Goal: Task Accomplishment & Management: Use online tool/utility

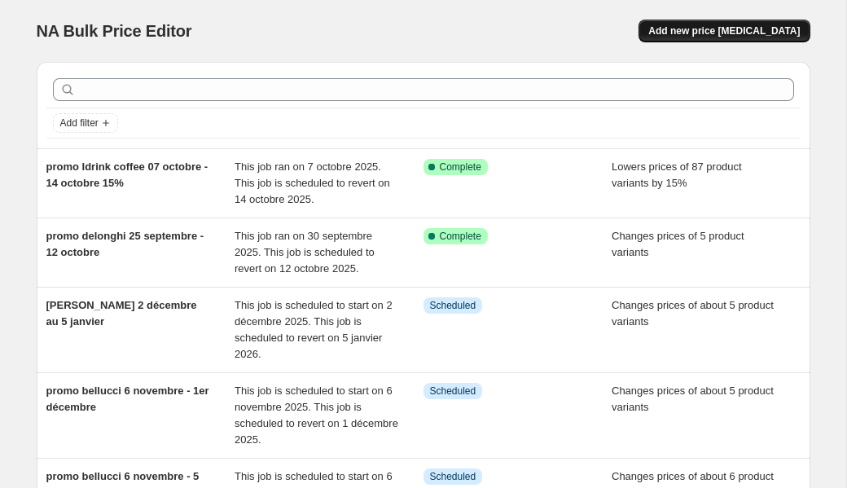
click at [737, 40] on button "Add new price [MEDICAL_DATA]" at bounding box center [723, 31] width 171 height 23
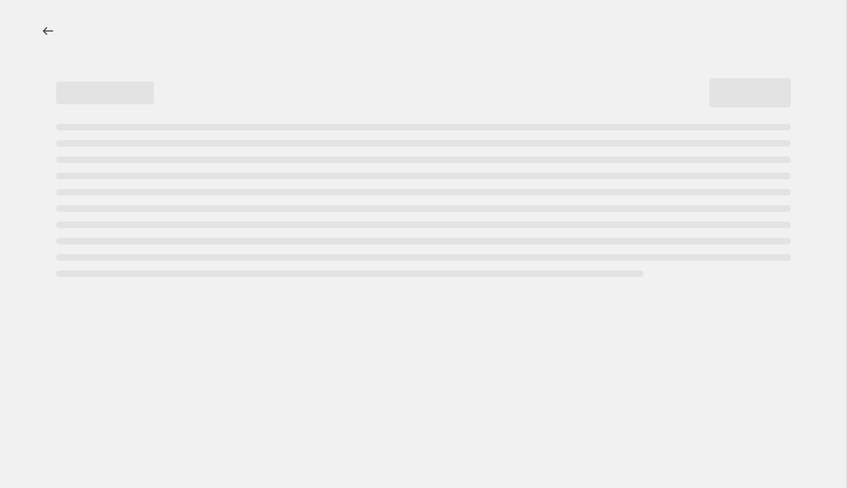
select select "percentage"
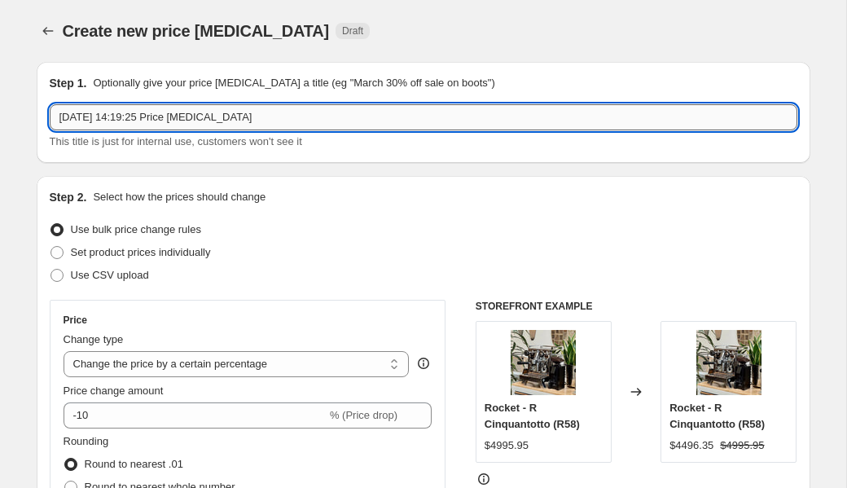
click at [261, 113] on input "[DATE] 14:19:25 Price [MEDICAL_DATA]" at bounding box center [424, 117] width 748 height 26
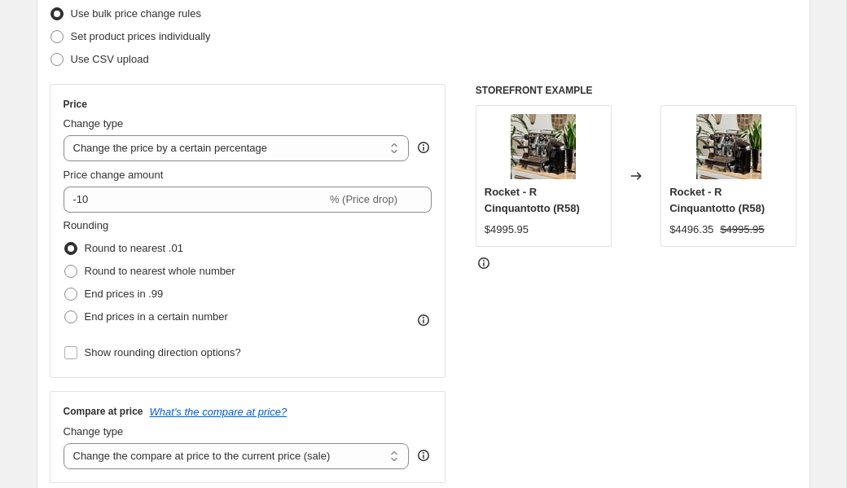
scroll to position [220, 0]
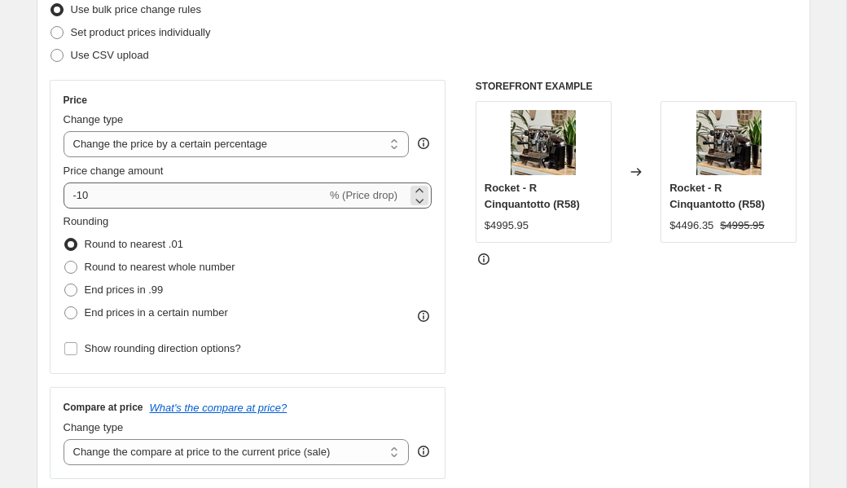
type input "promo eight ounce fellow 7 octobre - 14 octobre"
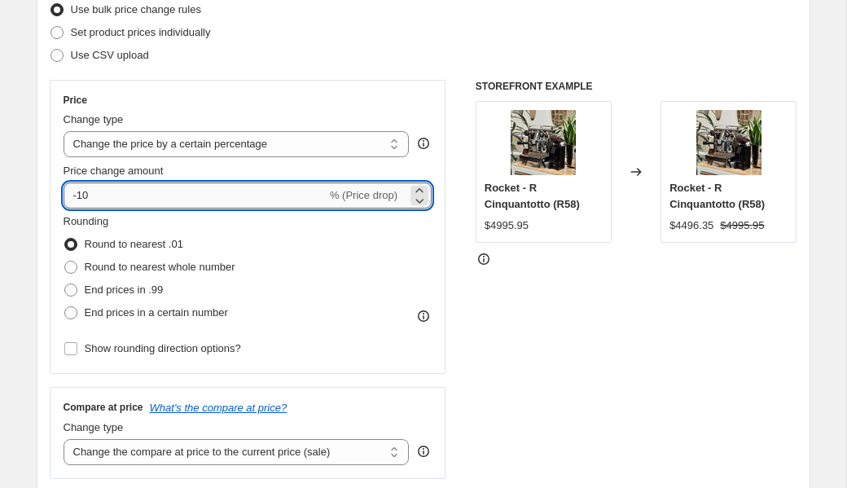
click at [161, 183] on input "-10" at bounding box center [195, 195] width 263 height 26
click at [161, 182] on input "-10" at bounding box center [195, 195] width 263 height 26
type input "2"
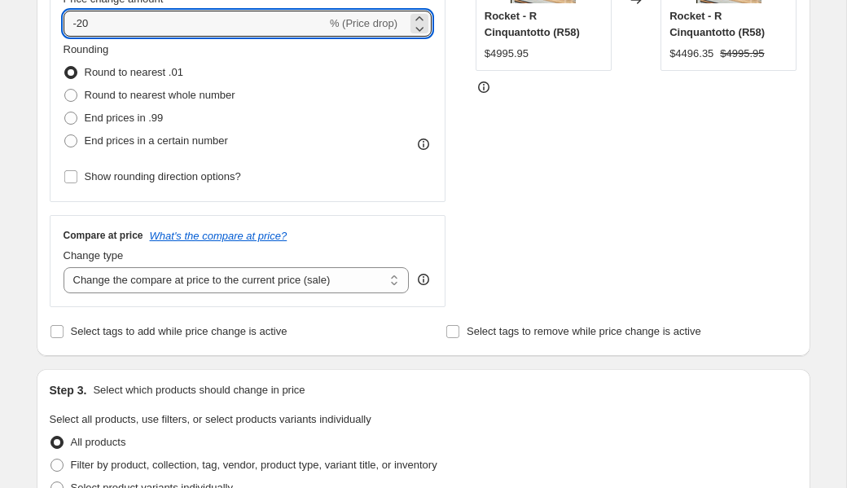
scroll to position [393, 0]
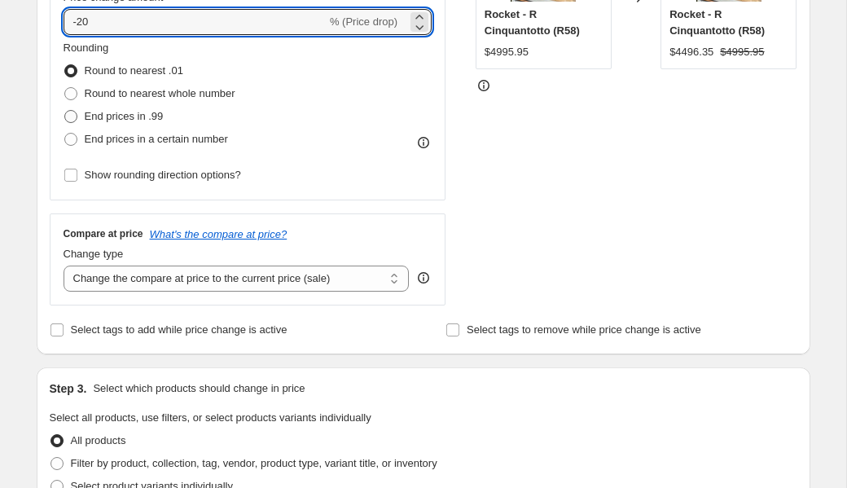
type input "-20"
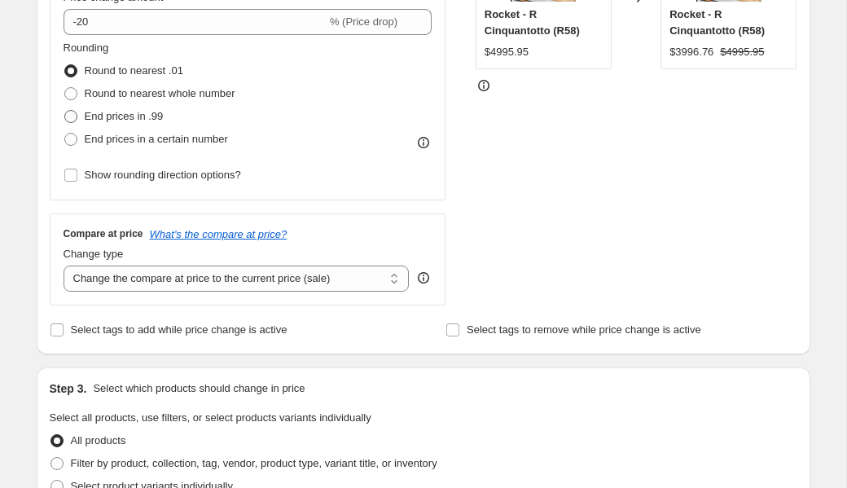
click at [138, 116] on span "End prices in .99" at bounding box center [124, 116] width 79 height 12
click at [65, 111] on input "End prices in .99" at bounding box center [64, 110] width 1 height 1
radio input "true"
click at [149, 284] on select "Change the compare at price to the current price (sale) Change the compare at p…" at bounding box center [237, 278] width 346 height 26
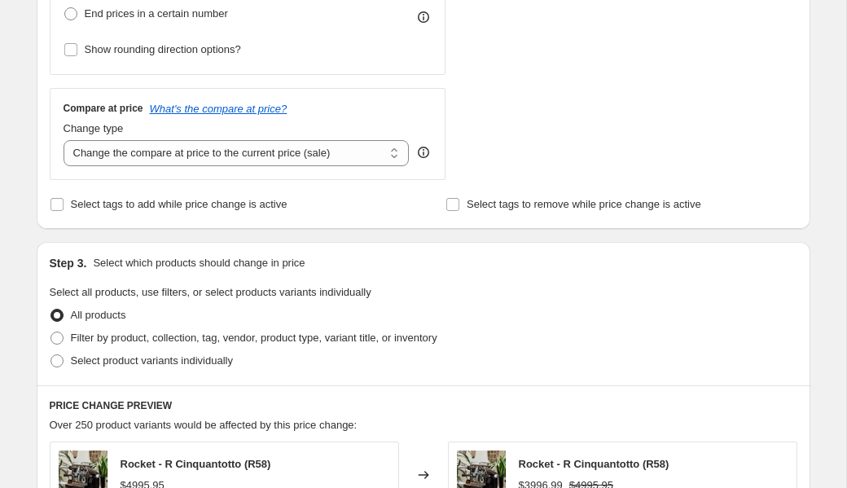
scroll to position [558, 0]
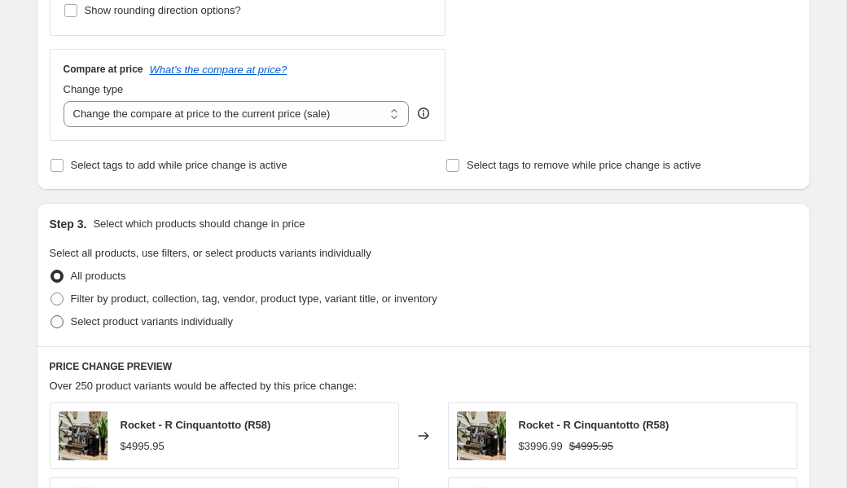
click at [128, 324] on span "Select product variants individually" at bounding box center [152, 321] width 162 height 12
click at [51, 316] on input "Select product variants individually" at bounding box center [50, 315] width 1 height 1
radio input "true"
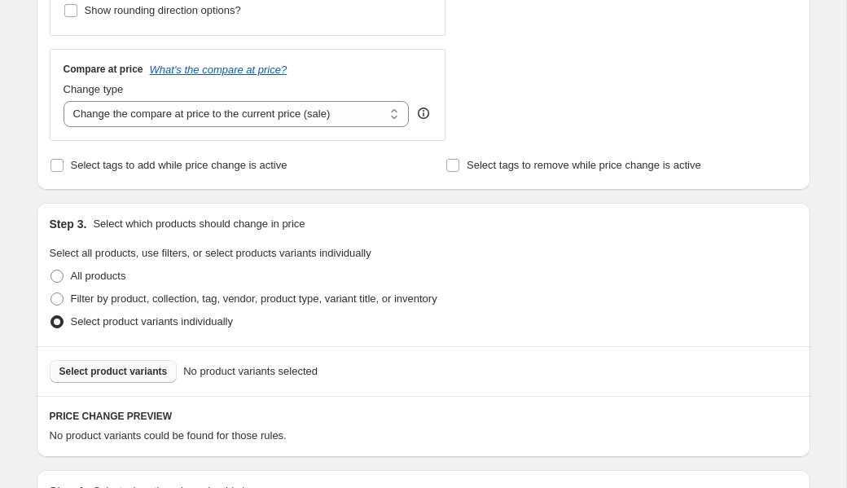
click at [163, 367] on span "Select product variants" at bounding box center [113, 371] width 108 height 13
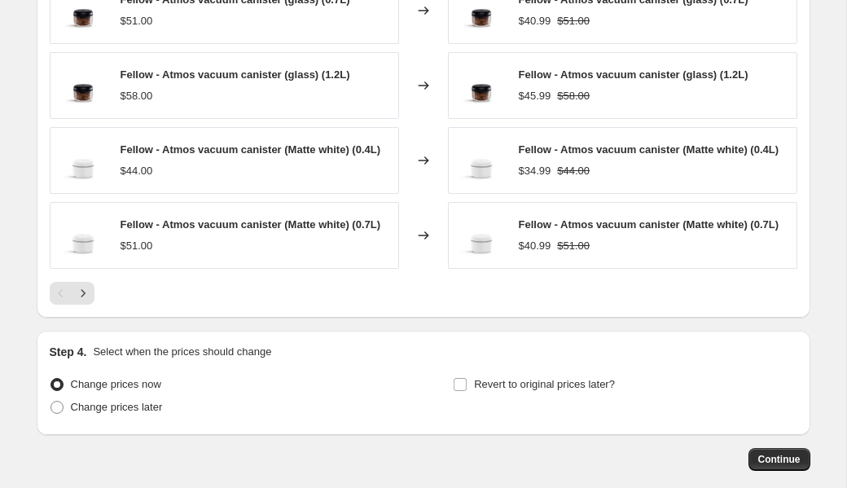
scroll to position [1200, 0]
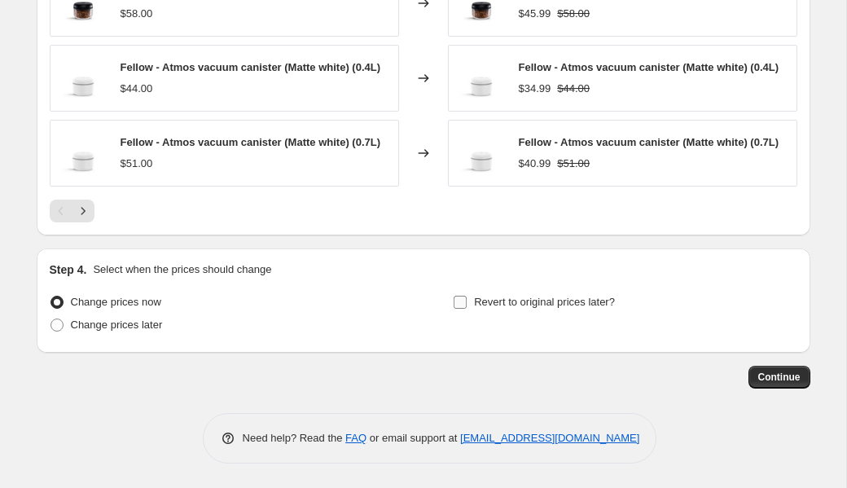
click at [516, 312] on label "Revert to original prices later?" at bounding box center [534, 302] width 162 height 23
click at [467, 309] on input "Revert to original prices later?" at bounding box center [460, 302] width 13 height 13
checkbox input "true"
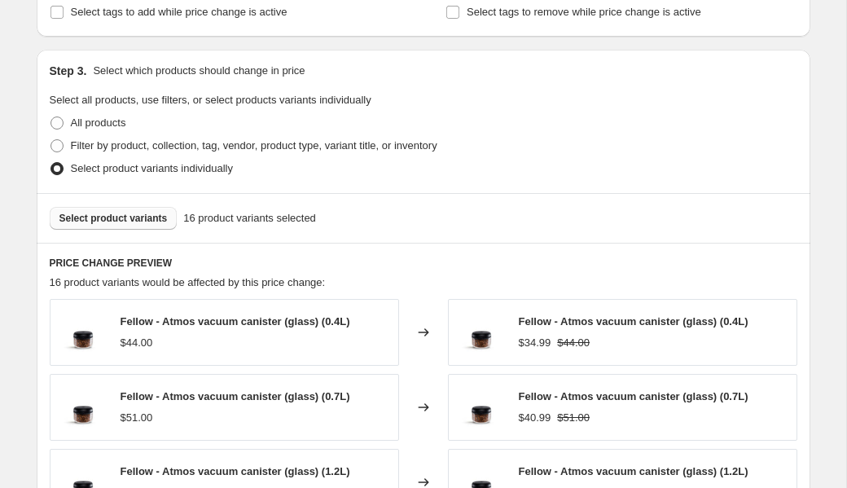
scroll to position [1479, 0]
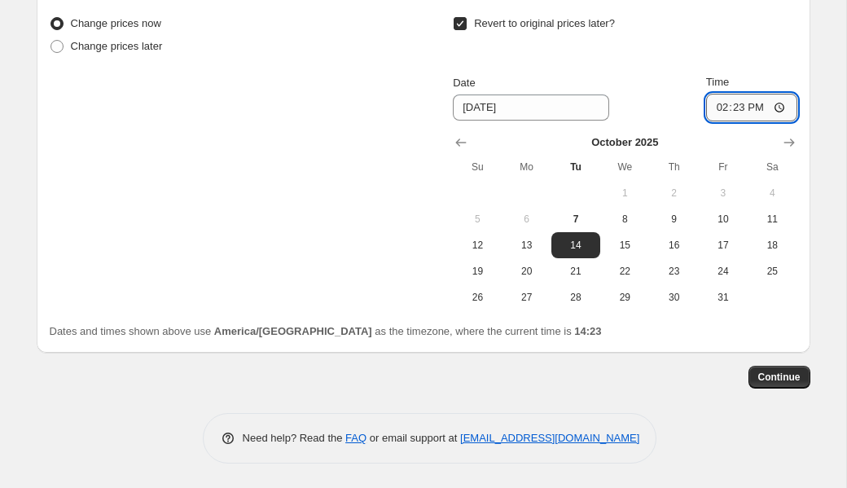
click at [743, 112] on input "14:23" at bounding box center [751, 108] width 91 height 28
type input "23:59"
click at [784, 373] on span "Continue" at bounding box center [779, 377] width 42 height 13
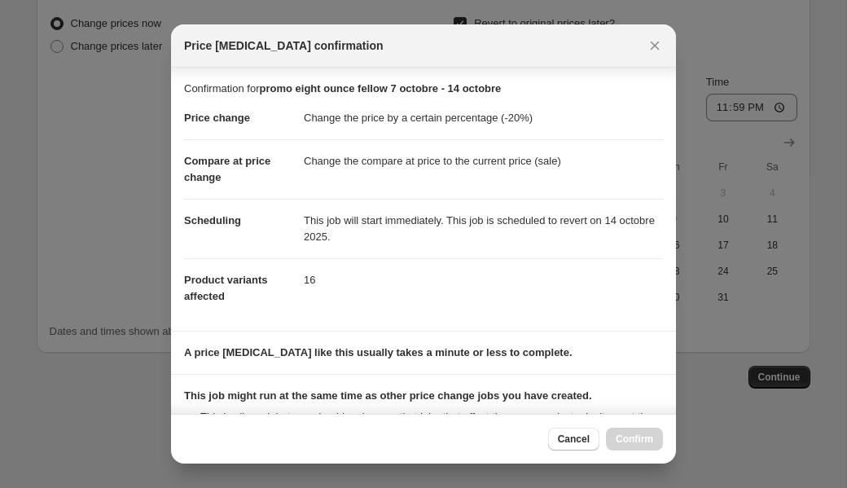
scroll to position [230, 0]
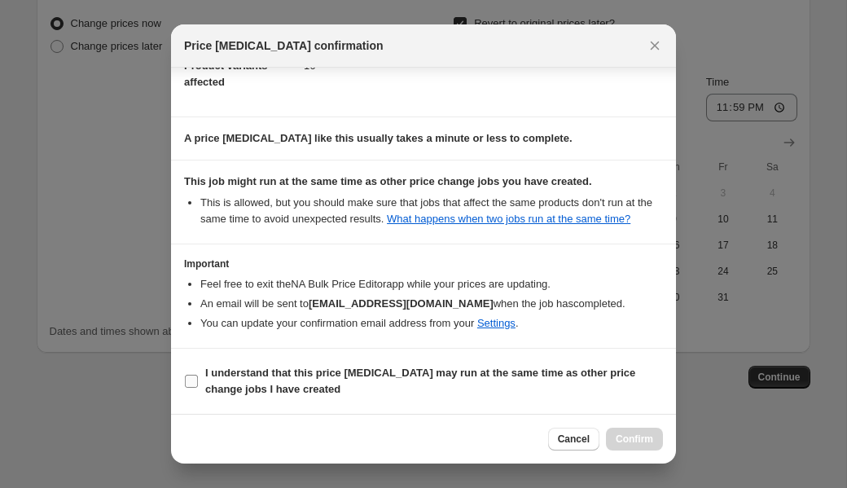
click at [459, 375] on b "I understand that this price [MEDICAL_DATA] may run at the same time as other p…" at bounding box center [420, 380] width 430 height 29
click at [198, 375] on input "I understand that this price [MEDICAL_DATA] may run at the same time as other p…" at bounding box center [191, 381] width 13 height 13
checkbox input "true"
click at [630, 424] on div "Cancel Confirm" at bounding box center [423, 439] width 505 height 50
click at [634, 437] on span "Confirm" at bounding box center [634, 438] width 37 height 13
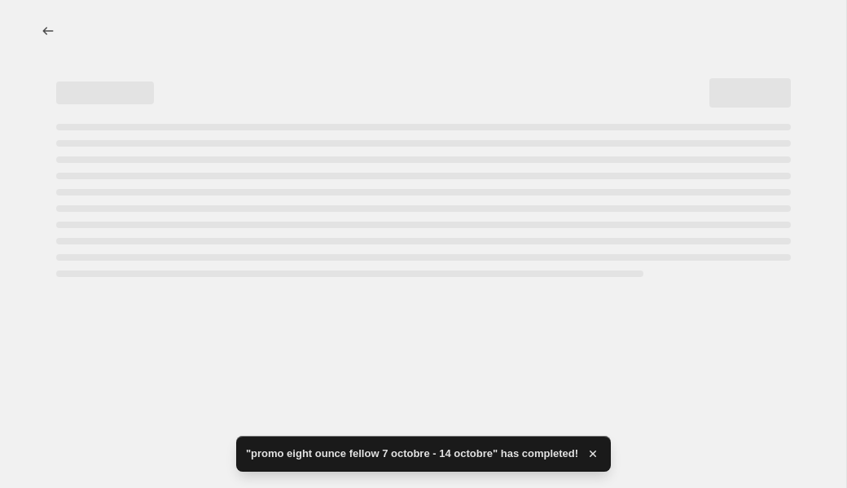
select select "percentage"
